Goal: Information Seeking & Learning: Learn about a topic

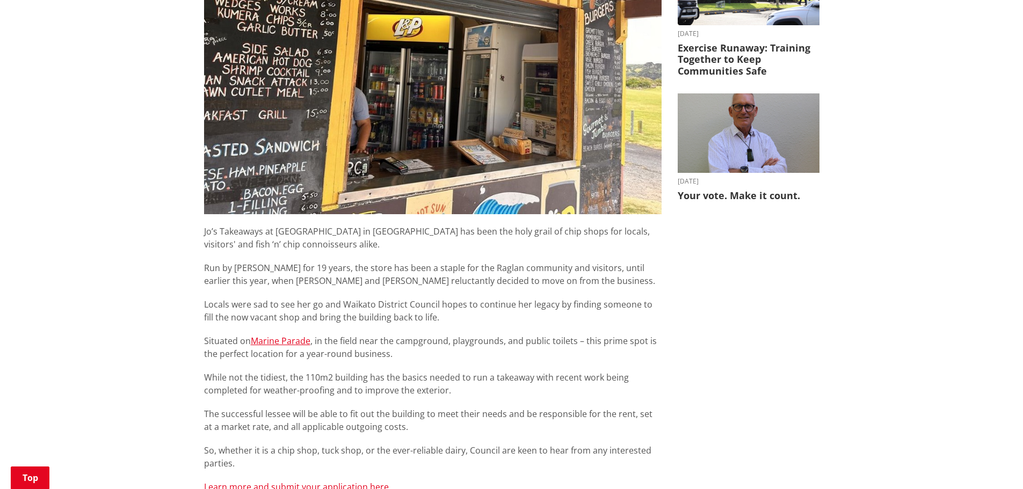
scroll to position [483, 0]
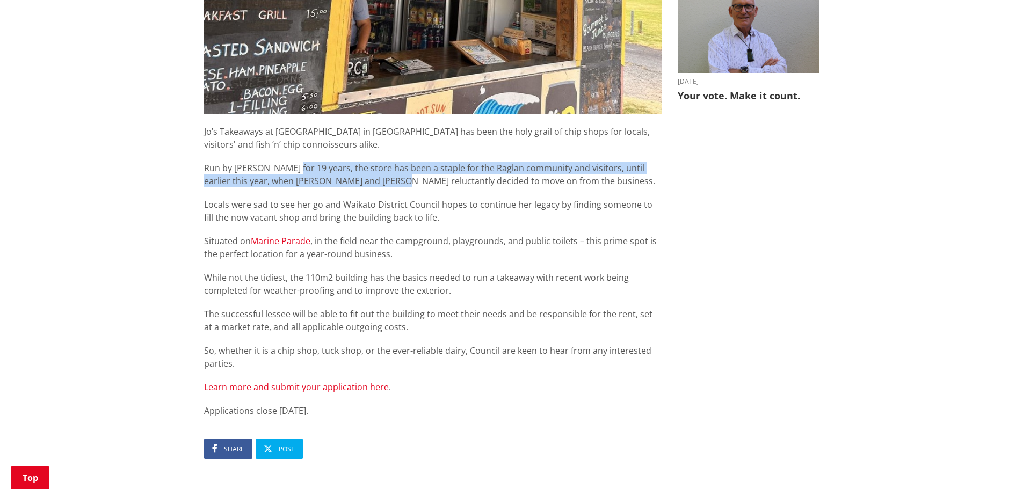
drag, startPoint x: 295, startPoint y: 169, endPoint x: 387, endPoint y: 175, distance: 91.6
click at [387, 175] on p "Run by [PERSON_NAME] for 19 years, the store has been a staple for the Raglan c…" at bounding box center [433, 175] width 458 height 26
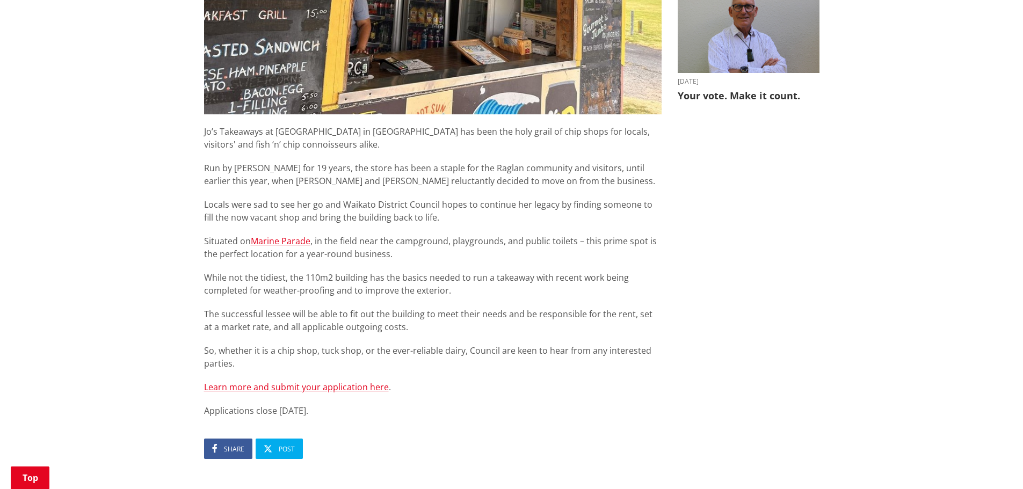
click at [396, 175] on p "Run by [PERSON_NAME] for 19 years, the store has been a staple for the Raglan c…" at bounding box center [433, 175] width 458 height 26
drag, startPoint x: 389, startPoint y: 166, endPoint x: 459, endPoint y: 169, distance: 69.4
click at [457, 169] on p "Run by [PERSON_NAME] for 19 years, the store has been a staple for the Raglan c…" at bounding box center [433, 175] width 458 height 26
click at [459, 169] on p "Run by [PERSON_NAME] for 19 years, the store has been a staple for the Raglan c…" at bounding box center [433, 175] width 458 height 26
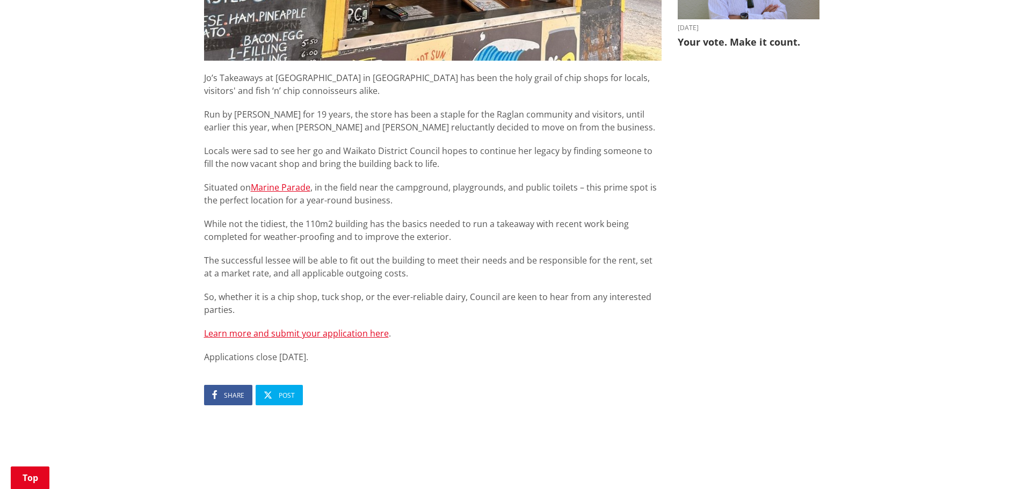
scroll to position [591, 0]
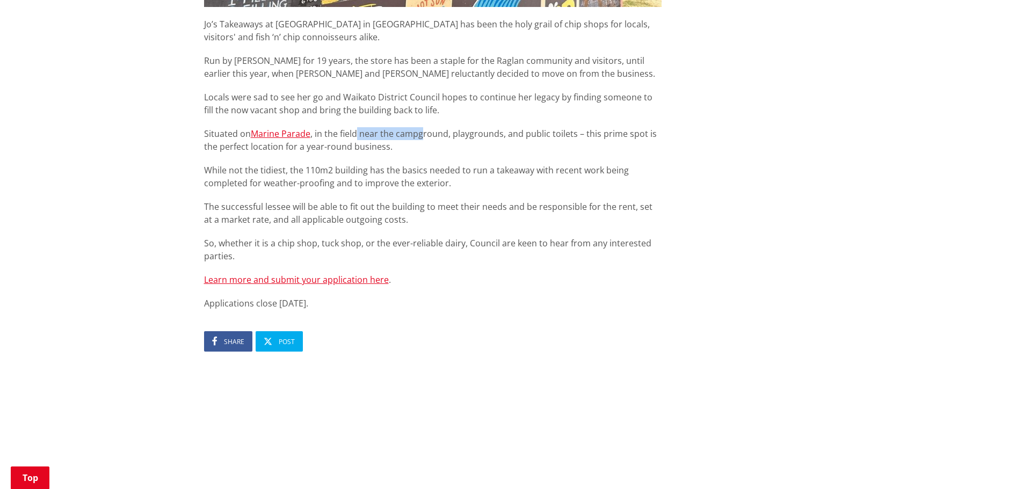
drag, startPoint x: 357, startPoint y: 137, endPoint x: 430, endPoint y: 137, distance: 73.1
click at [430, 137] on p "Situated on [GEOGRAPHIC_DATA] , in the field near the campground, playgrounds, …" at bounding box center [433, 140] width 458 height 26
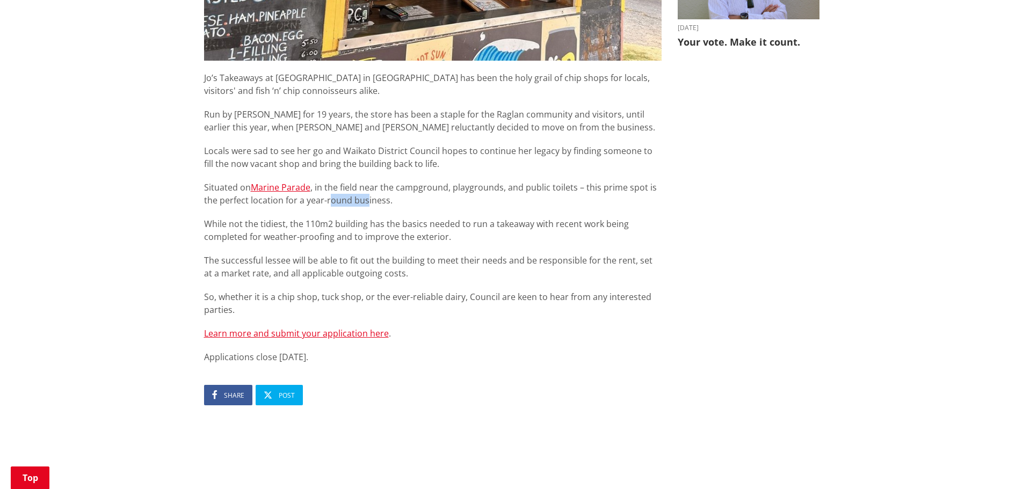
drag, startPoint x: 330, startPoint y: 201, endPoint x: 367, endPoint y: 203, distance: 37.1
click at [367, 203] on p "Situated on [GEOGRAPHIC_DATA] , in the field near the campground, playgrounds, …" at bounding box center [433, 194] width 458 height 26
drag, startPoint x: 362, startPoint y: 264, endPoint x: 406, endPoint y: 264, distance: 44.1
click at [406, 264] on p "The successful lessee will be able to fit out the building to meet their needs …" at bounding box center [433, 267] width 458 height 26
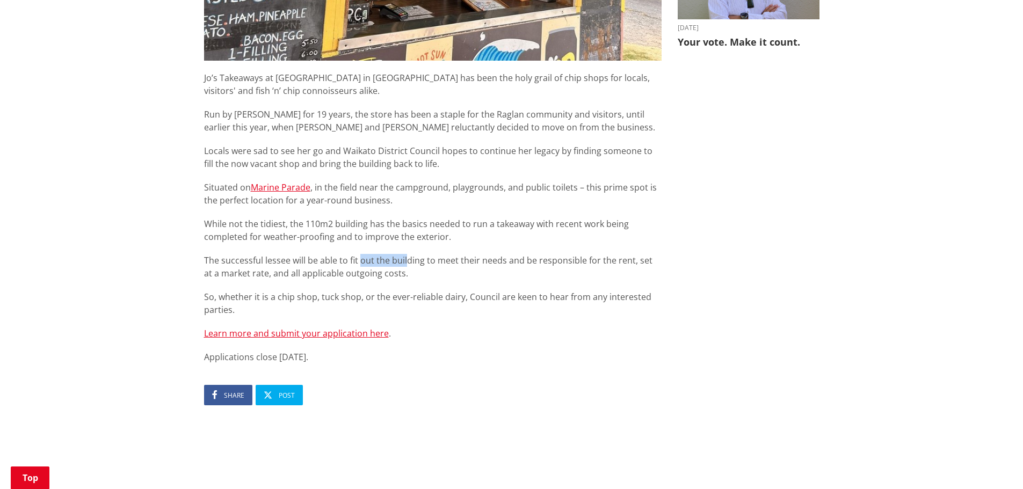
click at [406, 264] on p "The successful lessee will be able to fit out the building to meet their needs …" at bounding box center [433, 267] width 458 height 26
drag, startPoint x: 449, startPoint y: 264, endPoint x: 507, endPoint y: 268, distance: 57.6
click at [506, 268] on p "The successful lessee will be able to fit out the building to meet their needs …" at bounding box center [433, 267] width 458 height 26
click at [507, 268] on p "The successful lessee will be able to fit out the building to meet their needs …" at bounding box center [433, 267] width 458 height 26
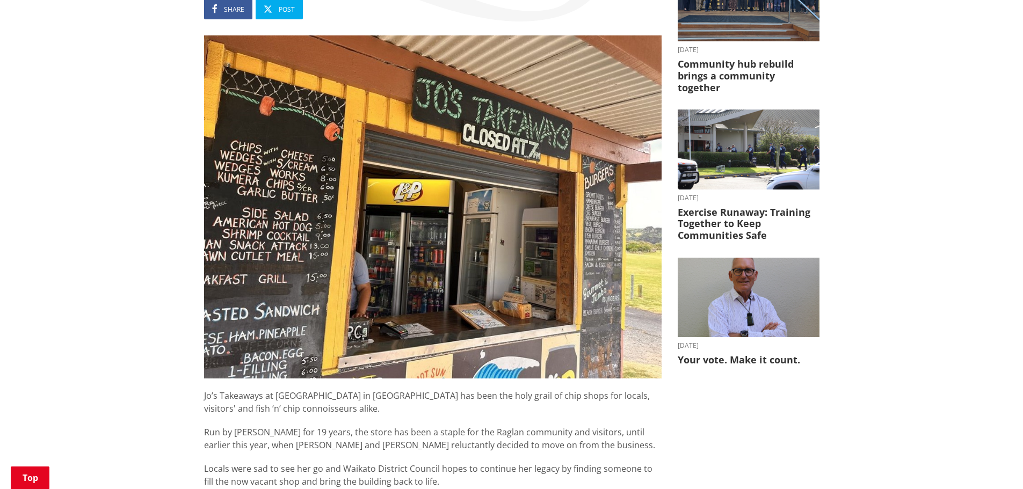
scroll to position [215, 0]
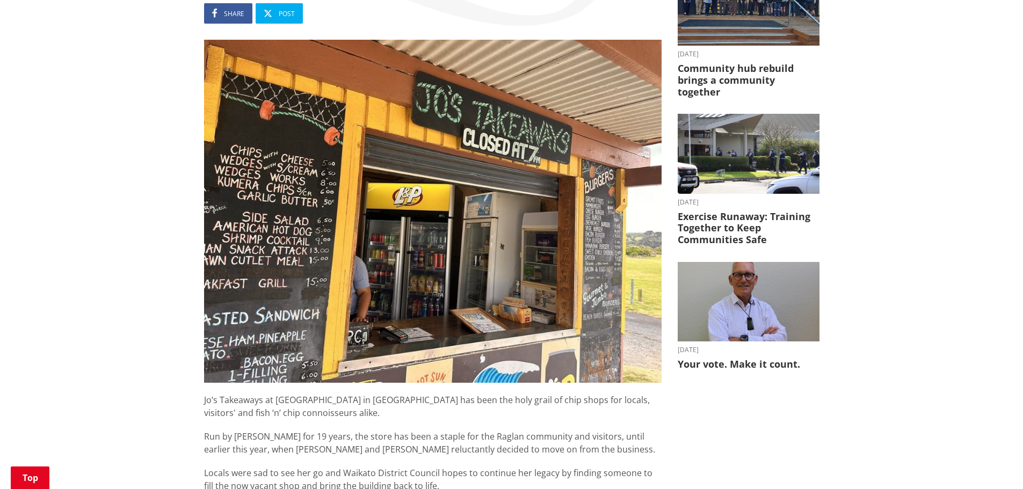
click at [461, 239] on img at bounding box center [433, 211] width 458 height 343
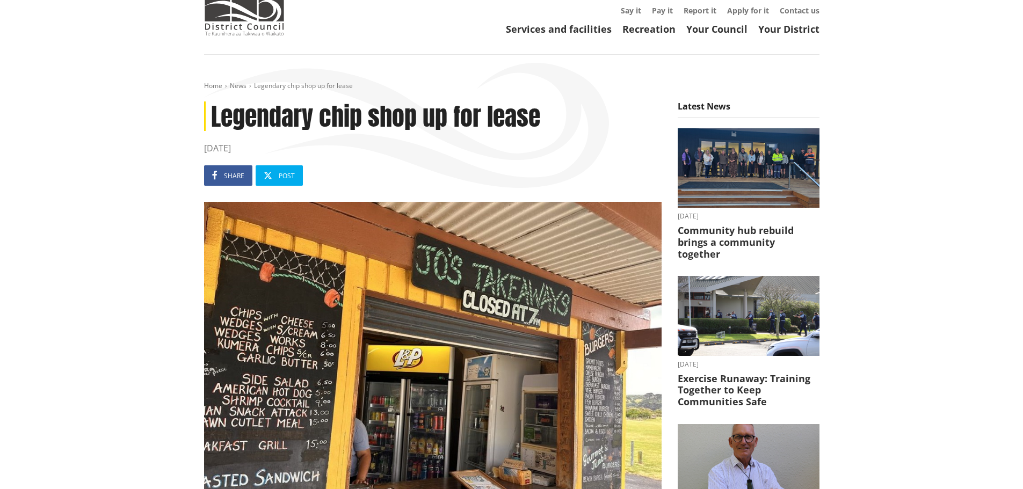
scroll to position [161, 0]
